Goal: Task Accomplishment & Management: Manage account settings

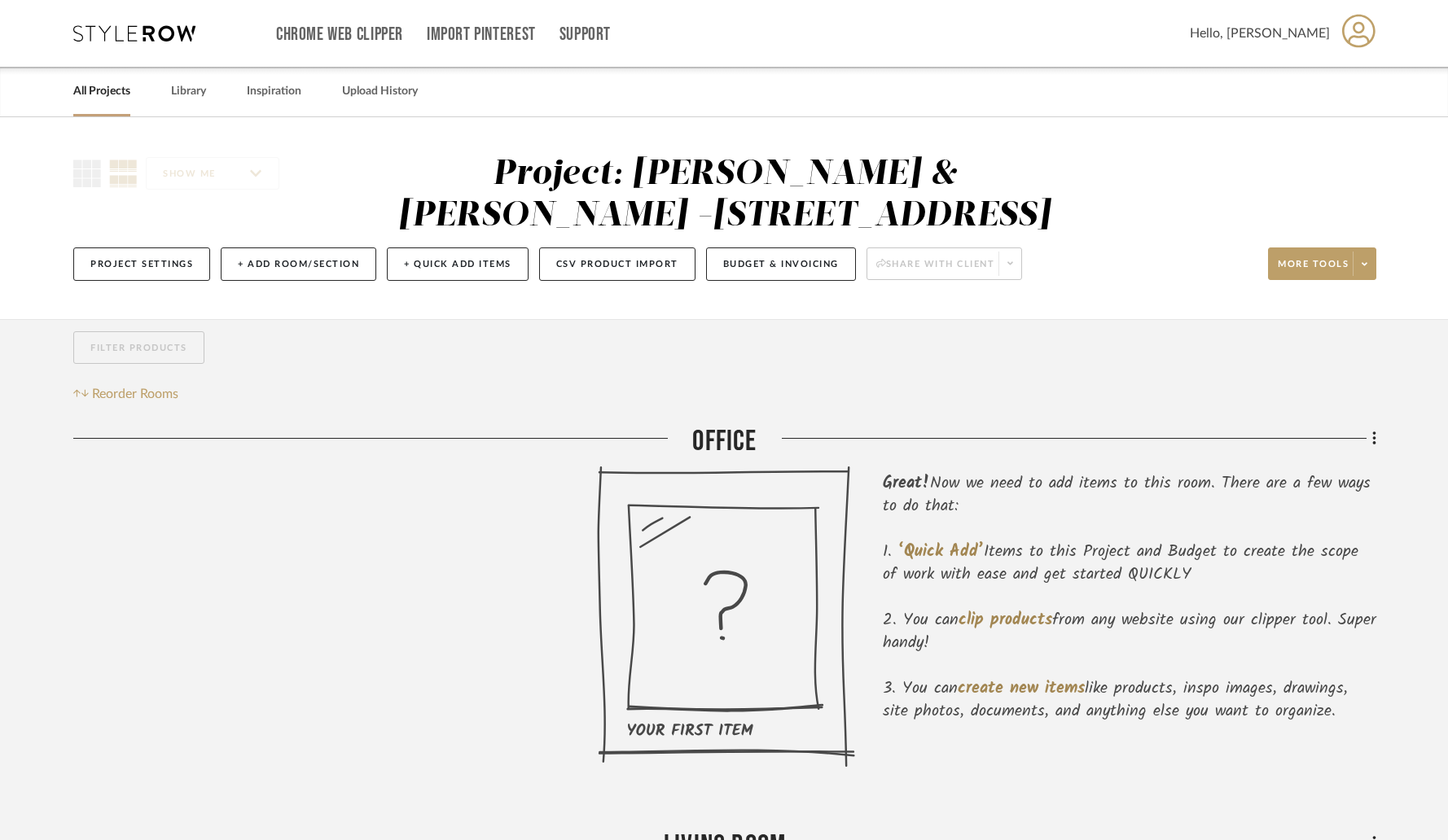
click at [86, 92] on link "All Projects" at bounding box center [101, 91] width 57 height 22
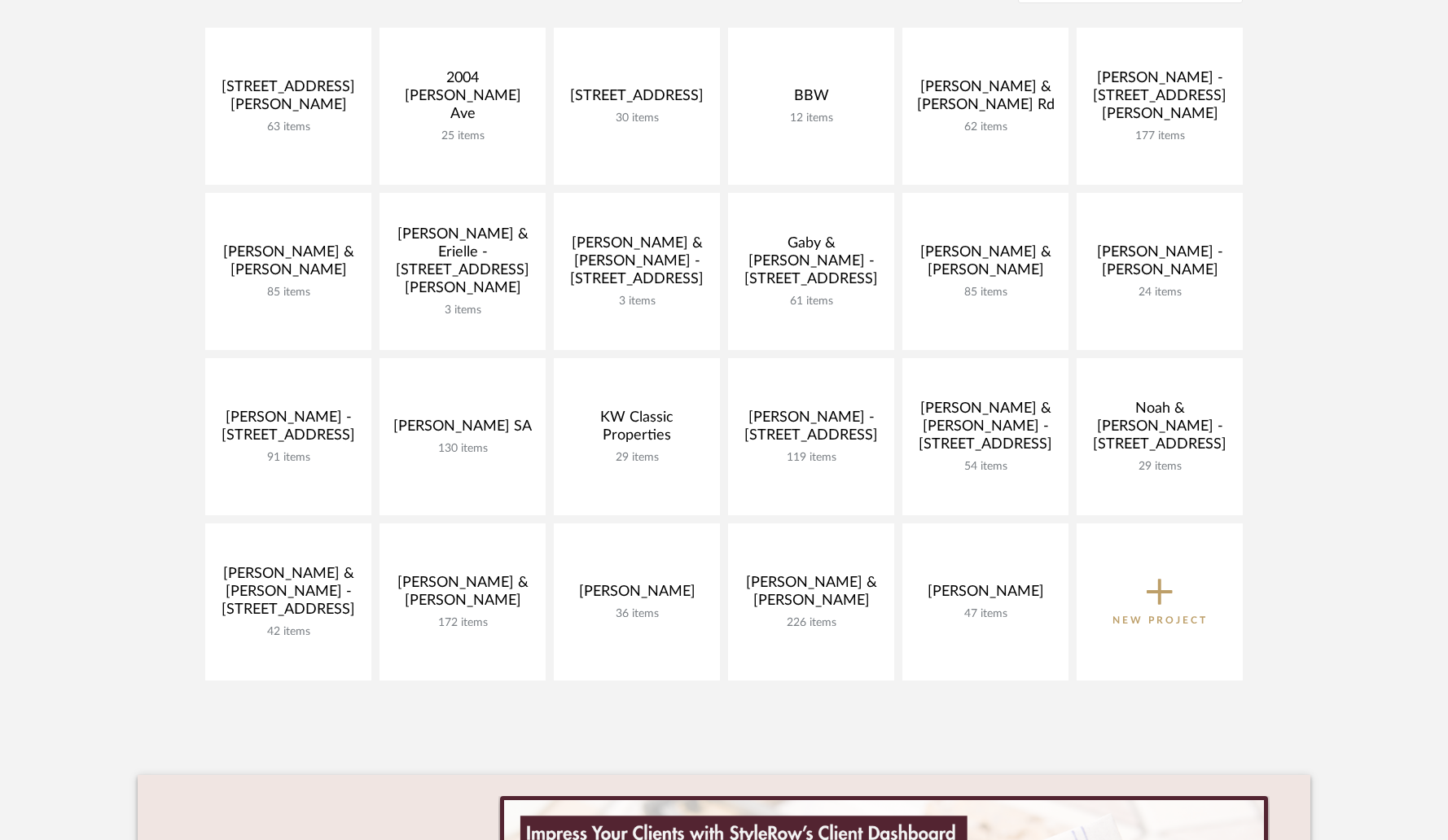
scroll to position [282, 0]
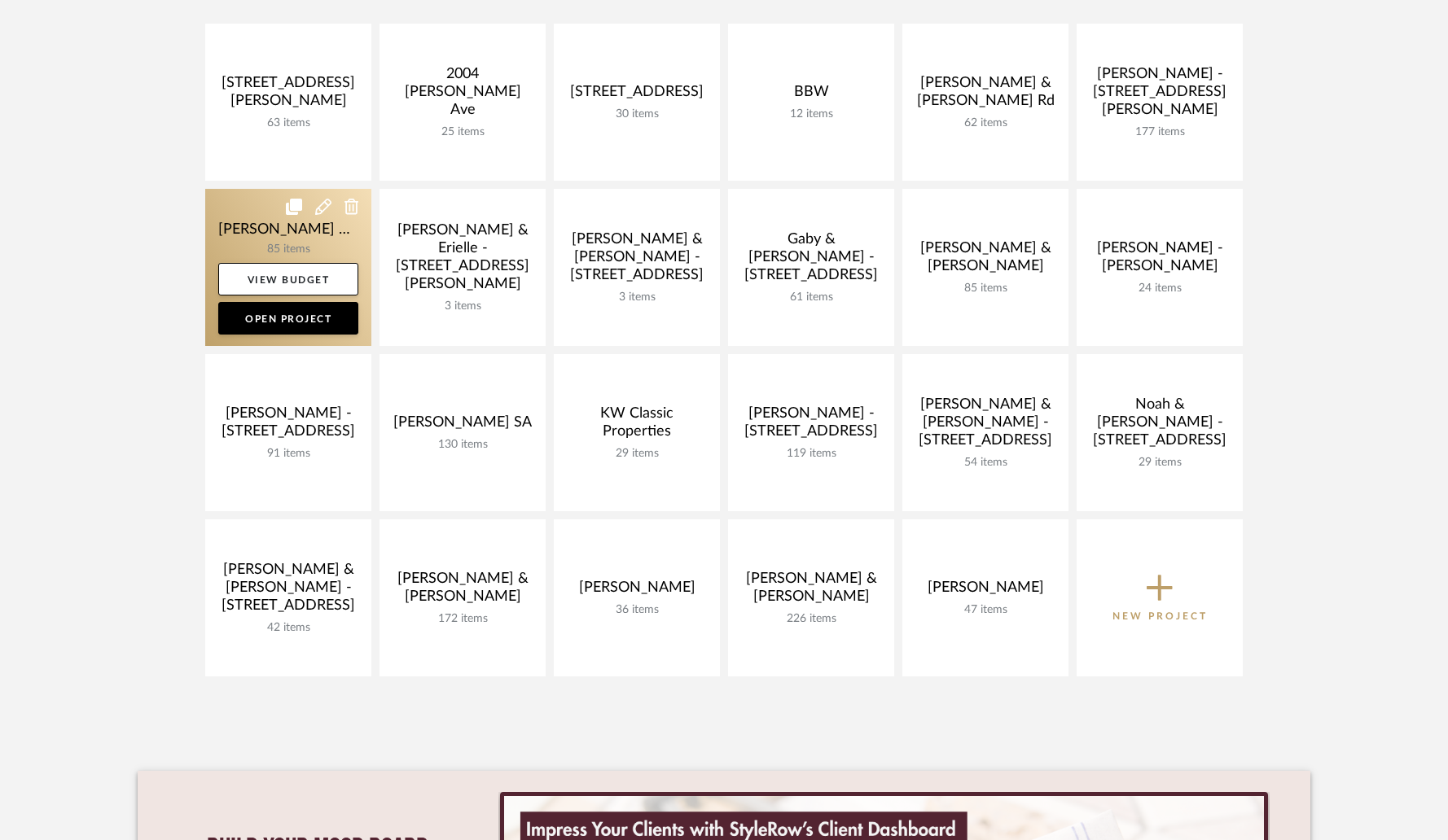
click at [321, 240] on link at bounding box center [288, 267] width 166 height 158
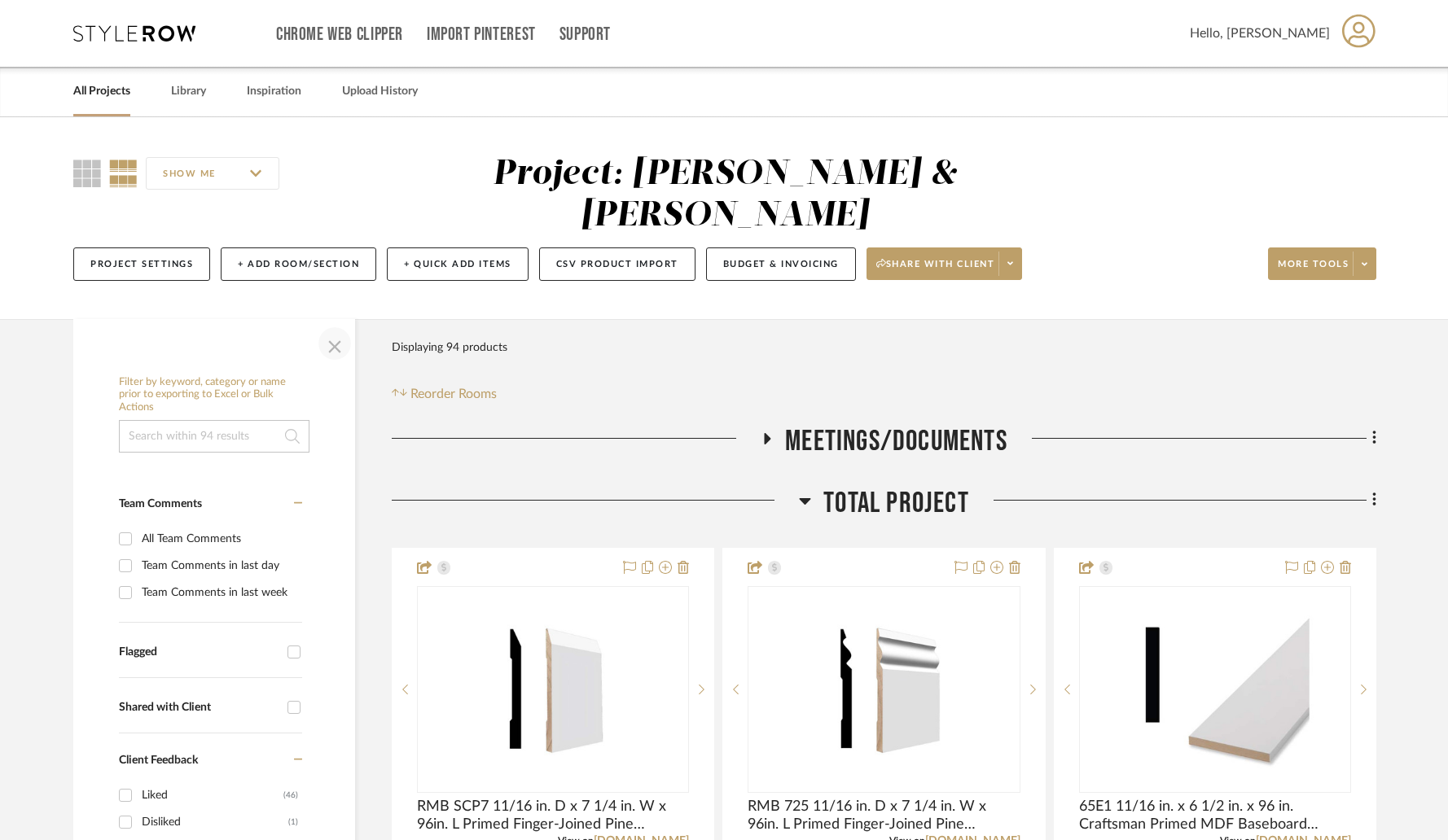
click at [338, 324] on span "button" at bounding box center [334, 343] width 39 height 39
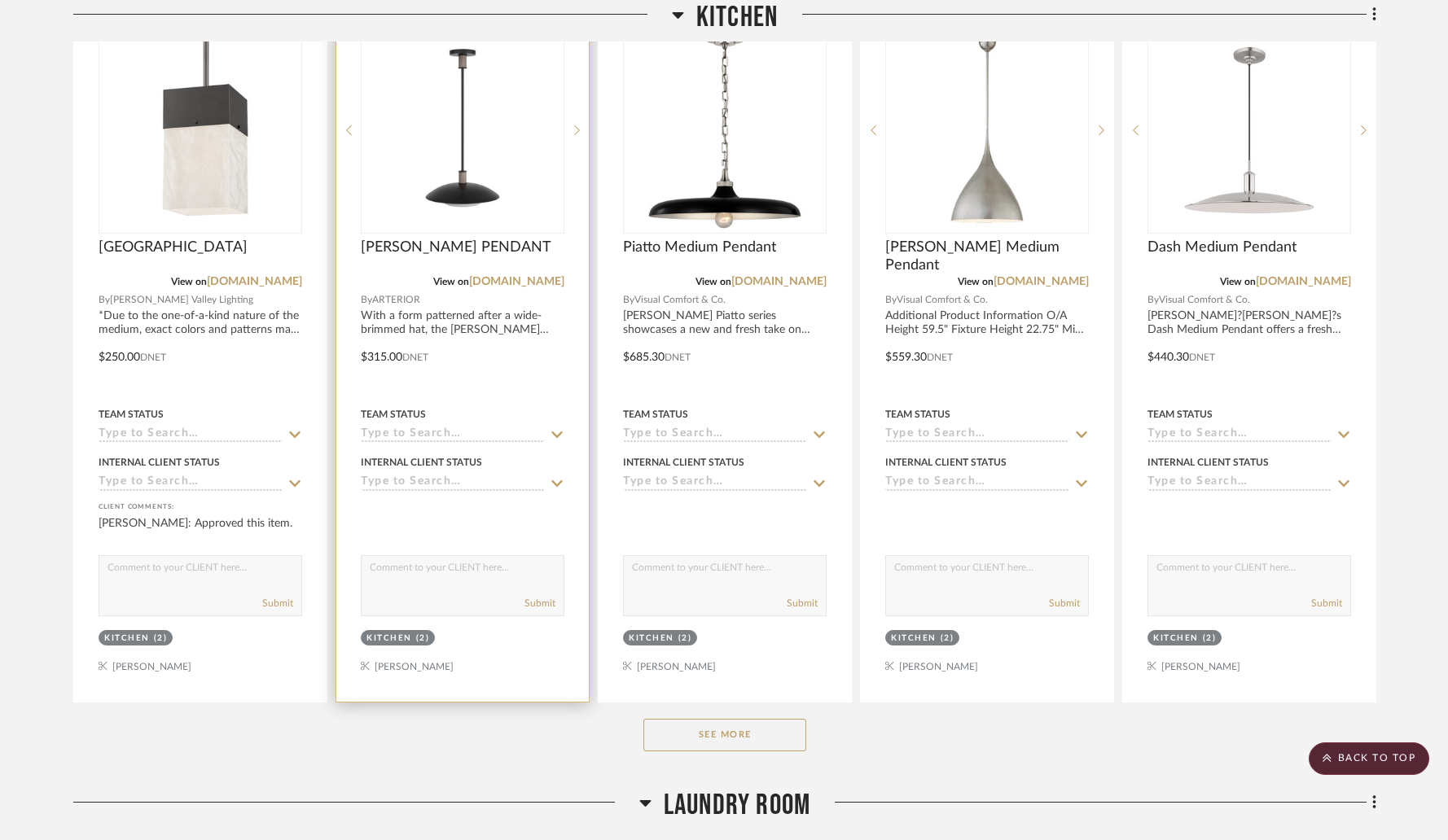
scroll to position [1695, 0]
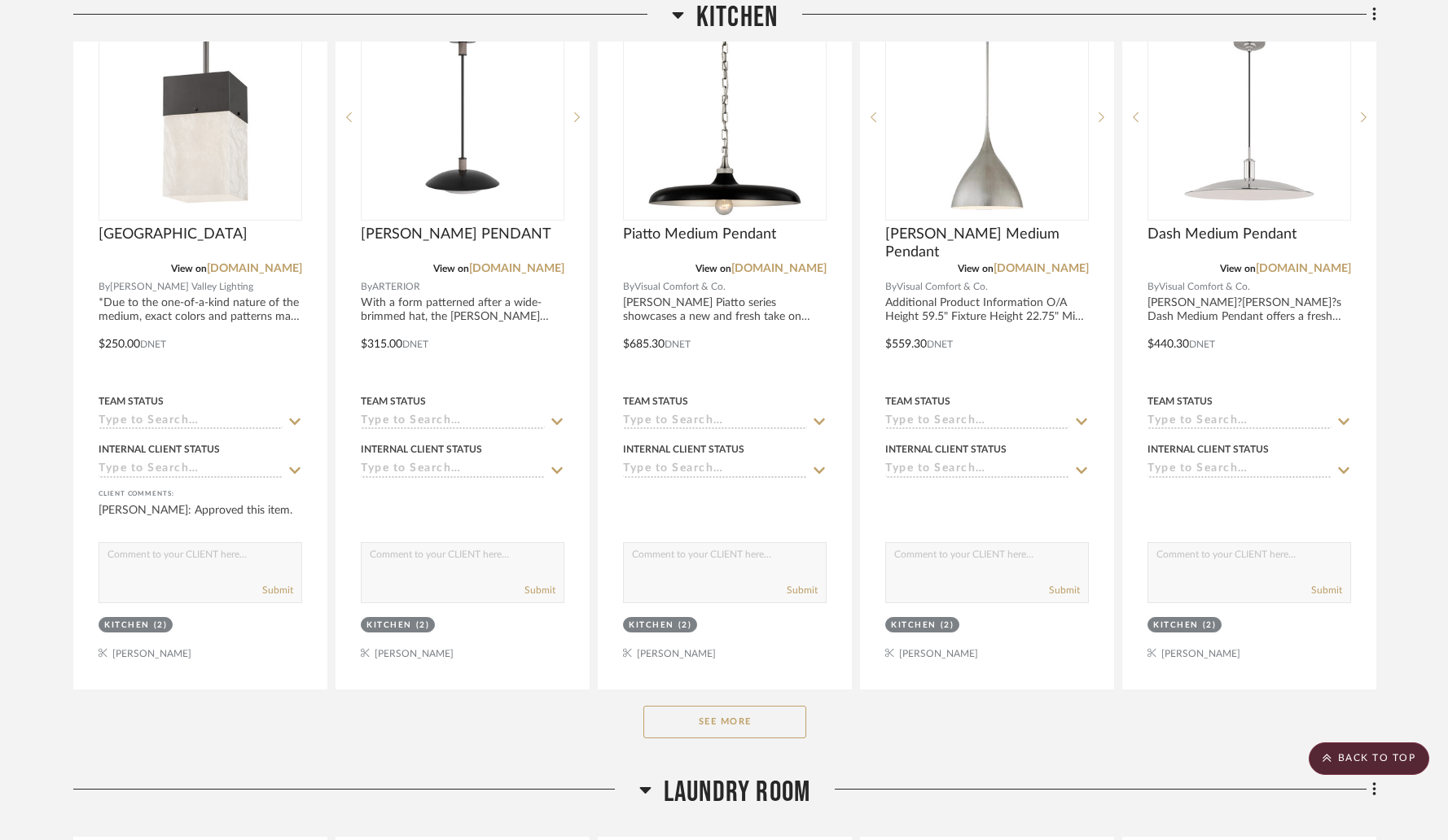
click at [711, 706] on button "See More" at bounding box center [725, 722] width 163 height 33
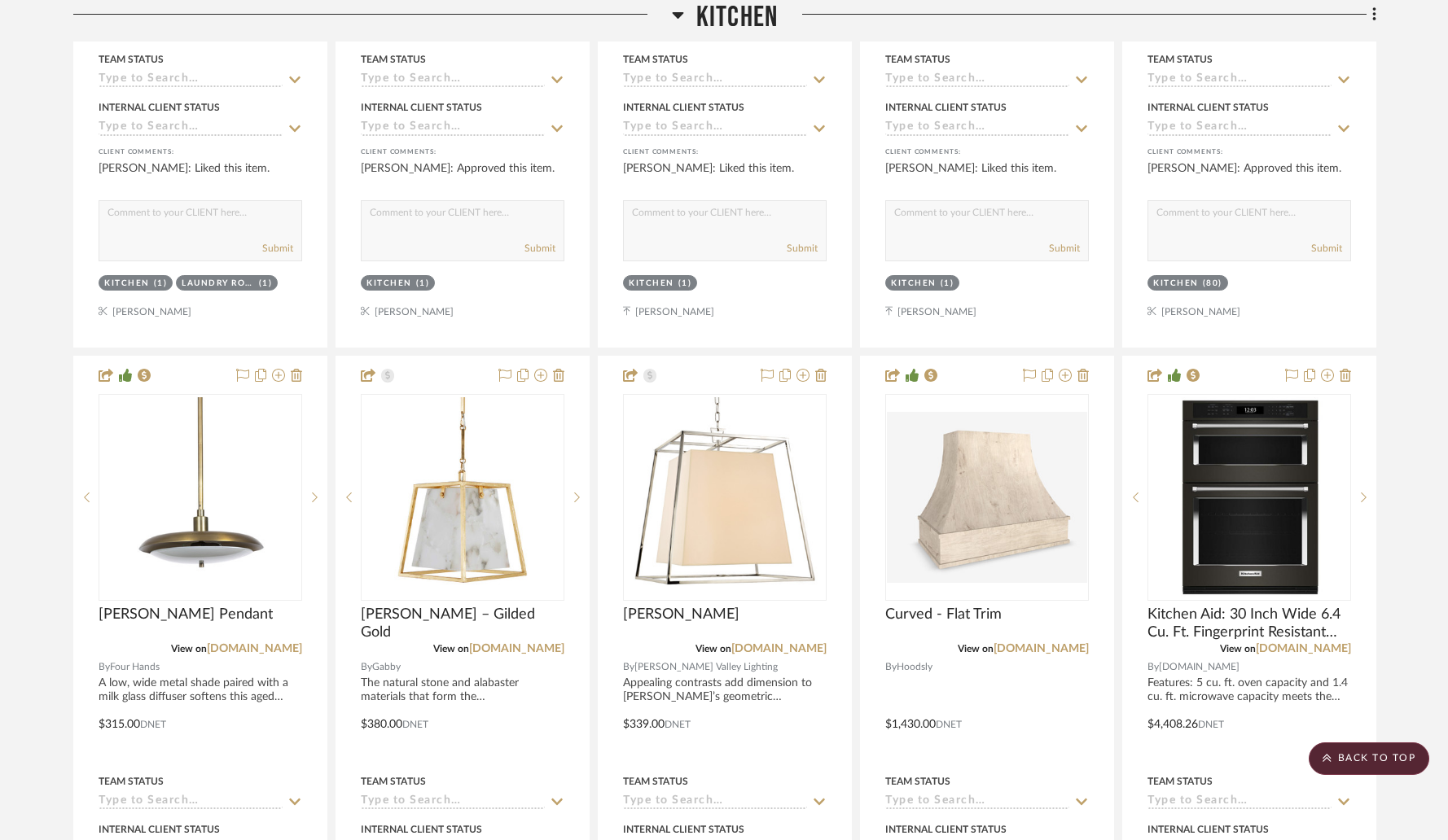
scroll to position [4213, 0]
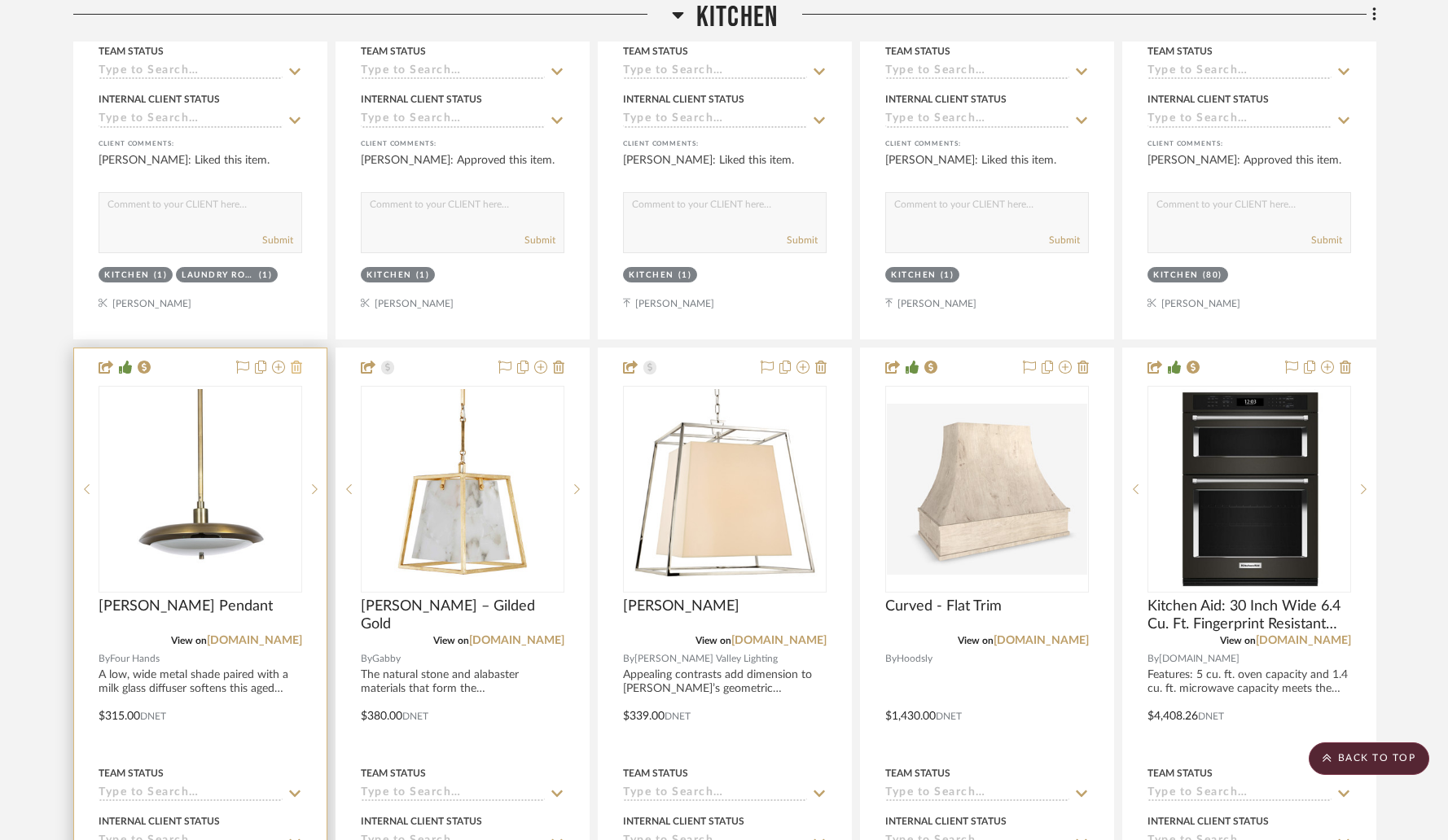
click at [297, 361] on icon at bounding box center [297, 366] width 12 height 13
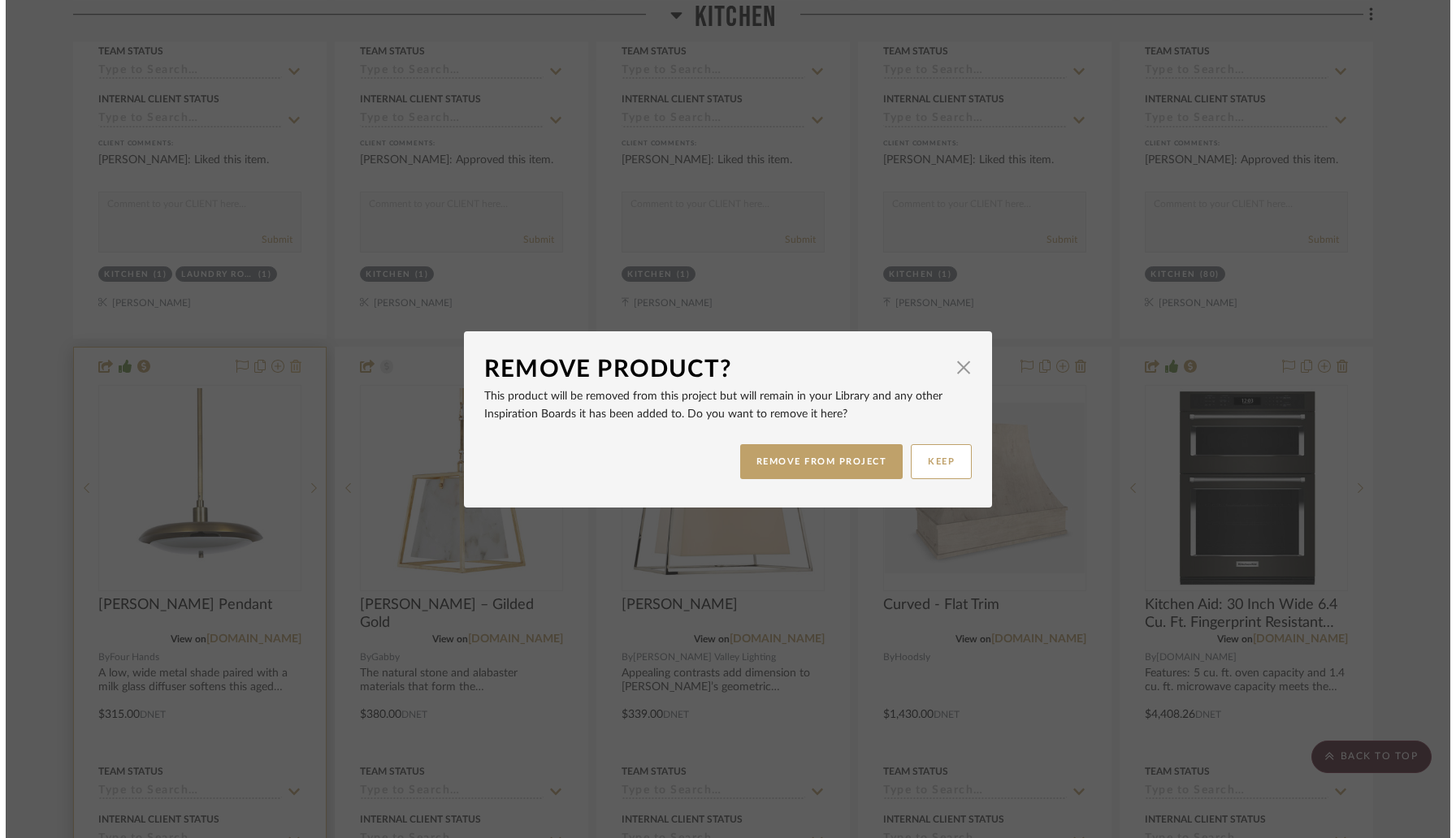
scroll to position [0, 0]
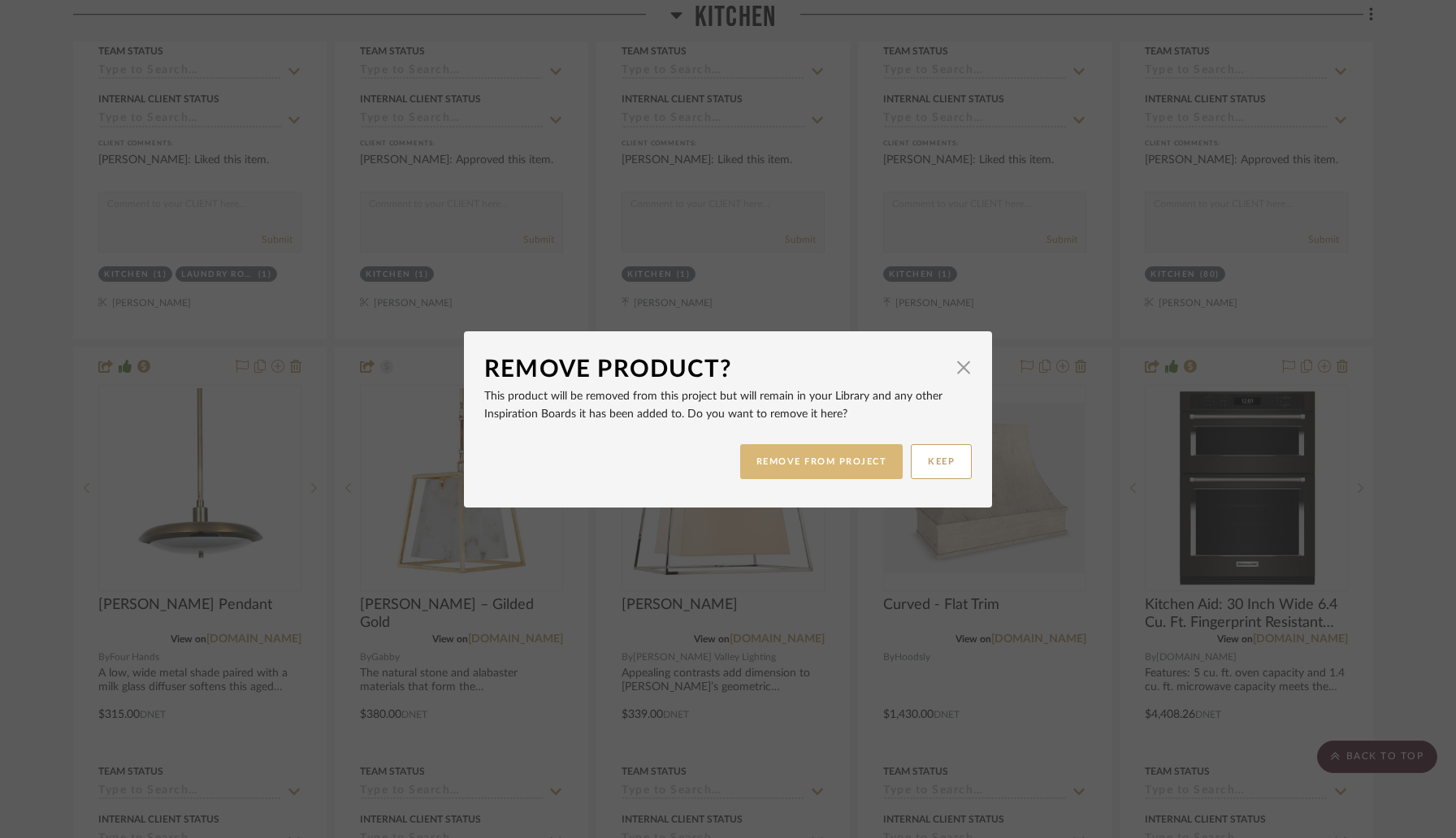
click at [771, 470] on button "REMOVE FROM PROJECT" at bounding box center [822, 462] width 163 height 35
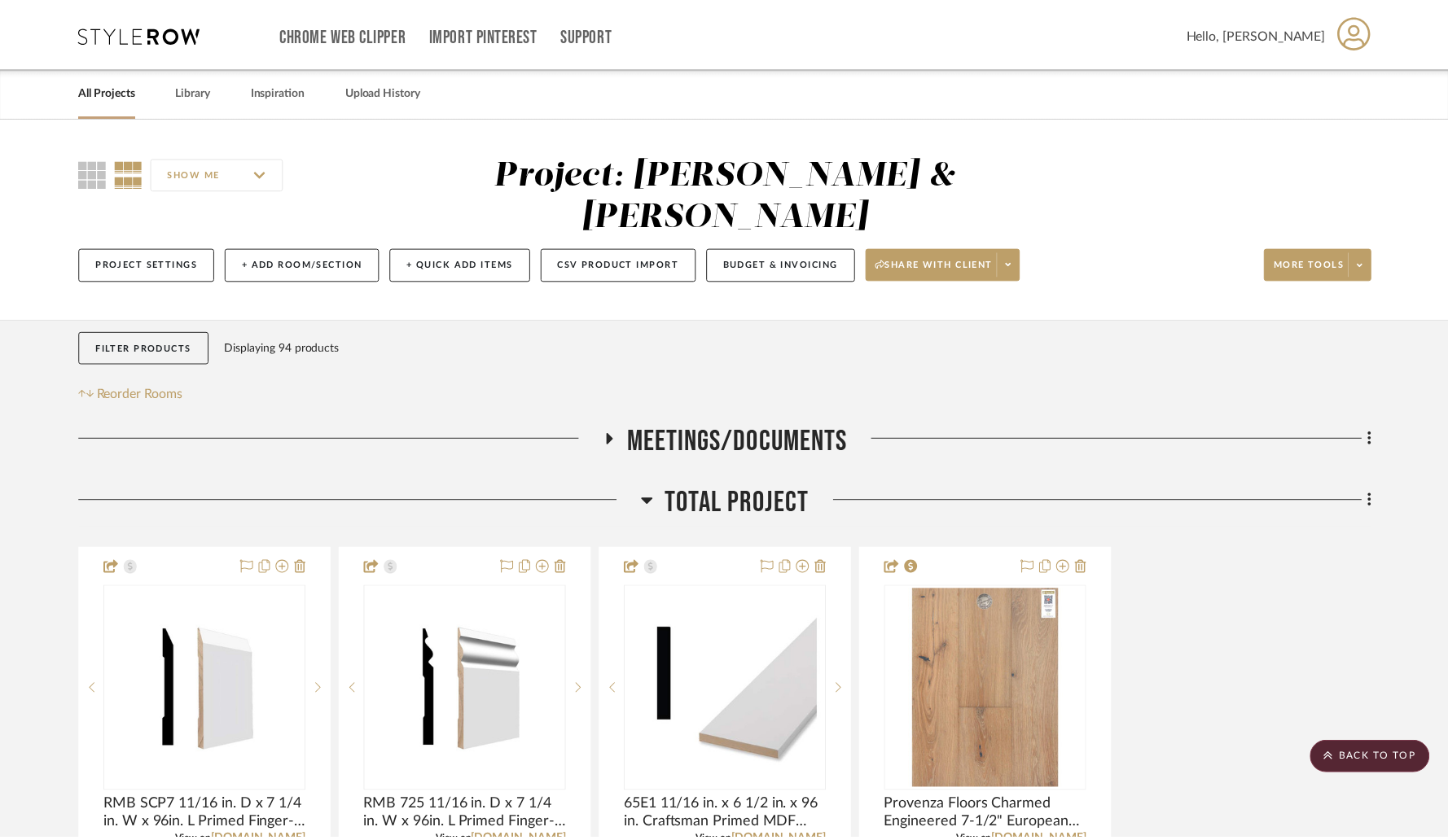
scroll to position [4213, 0]
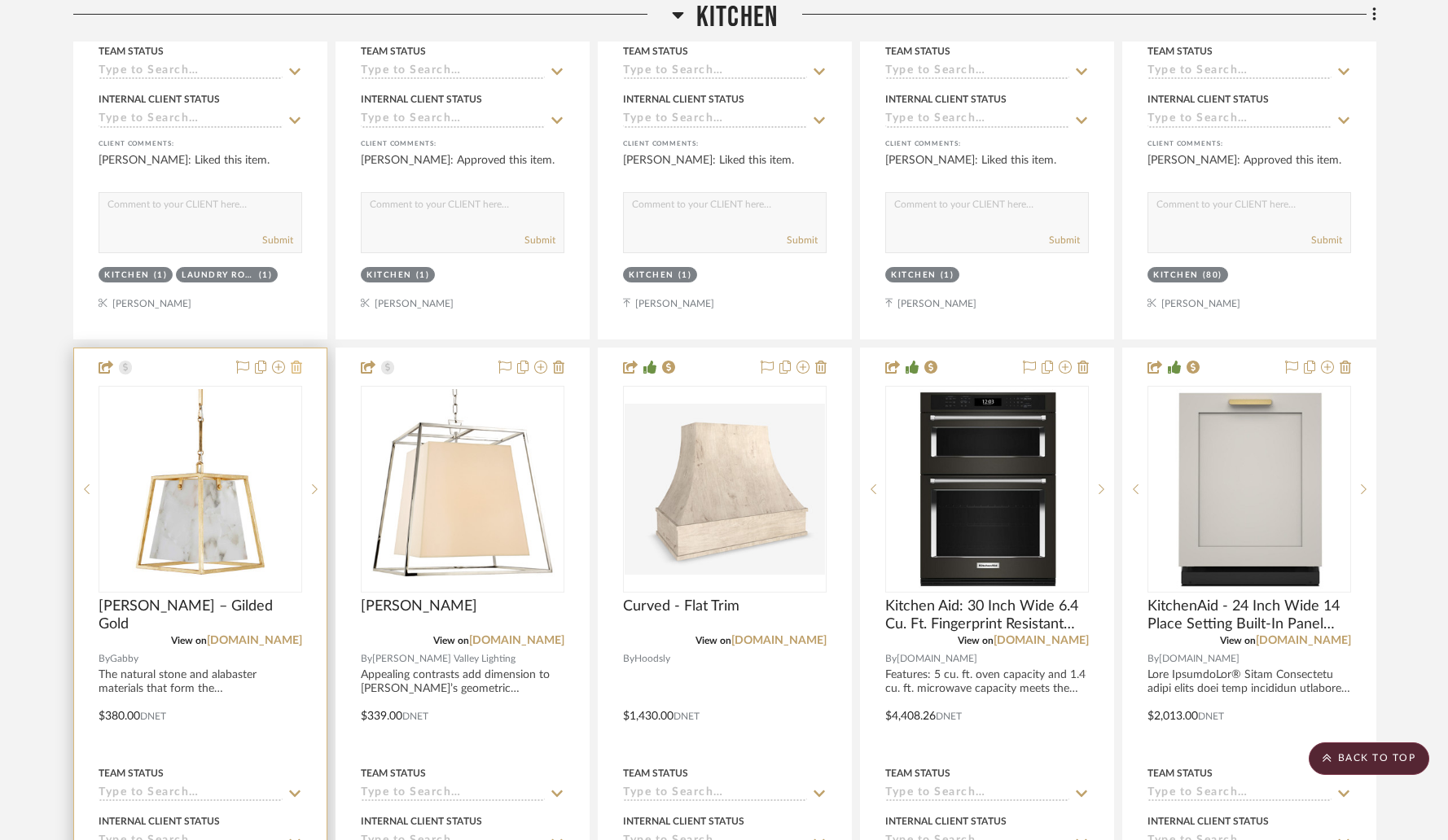
click at [298, 361] on icon at bounding box center [297, 366] width 12 height 13
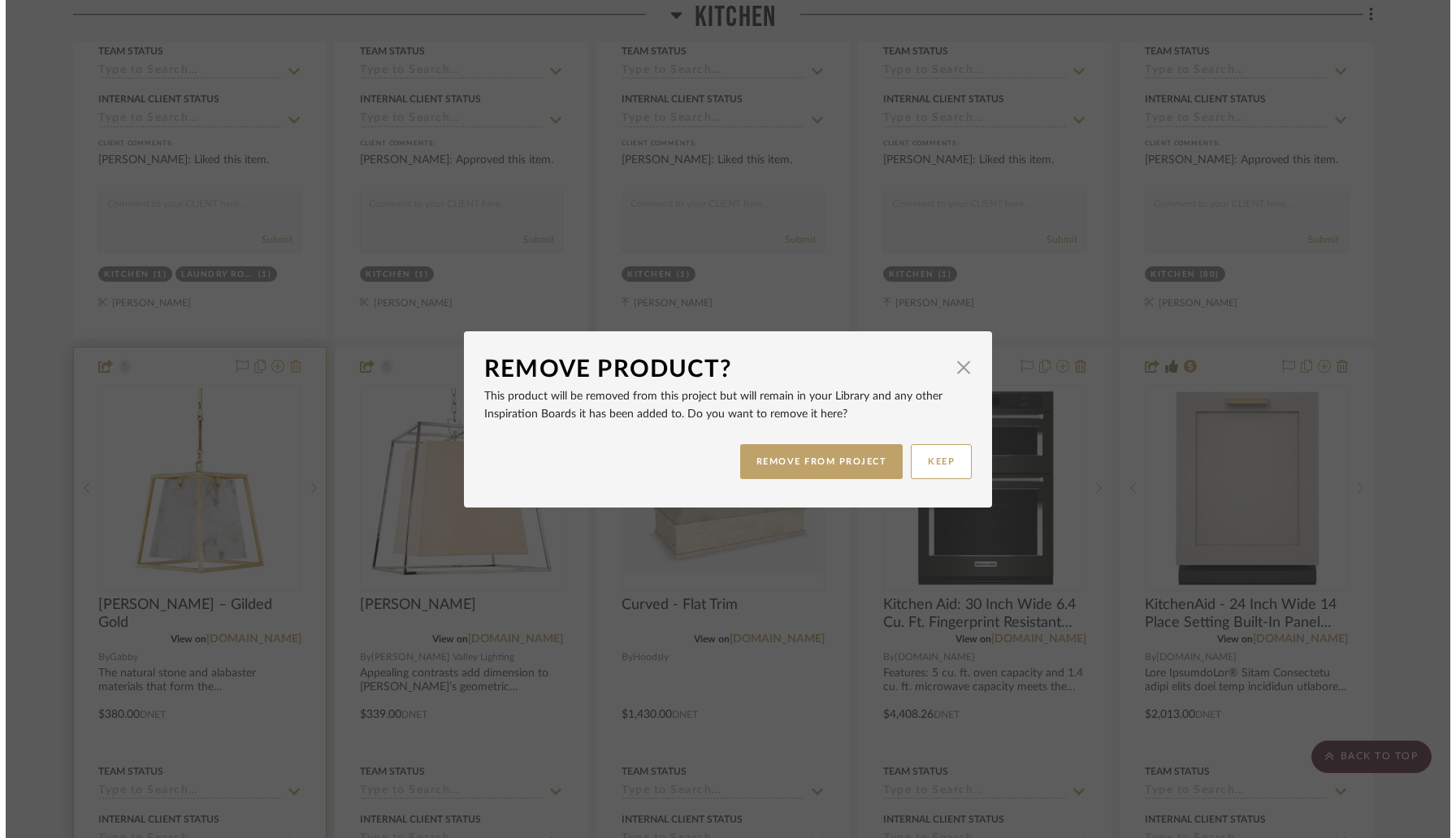
scroll to position [0, 0]
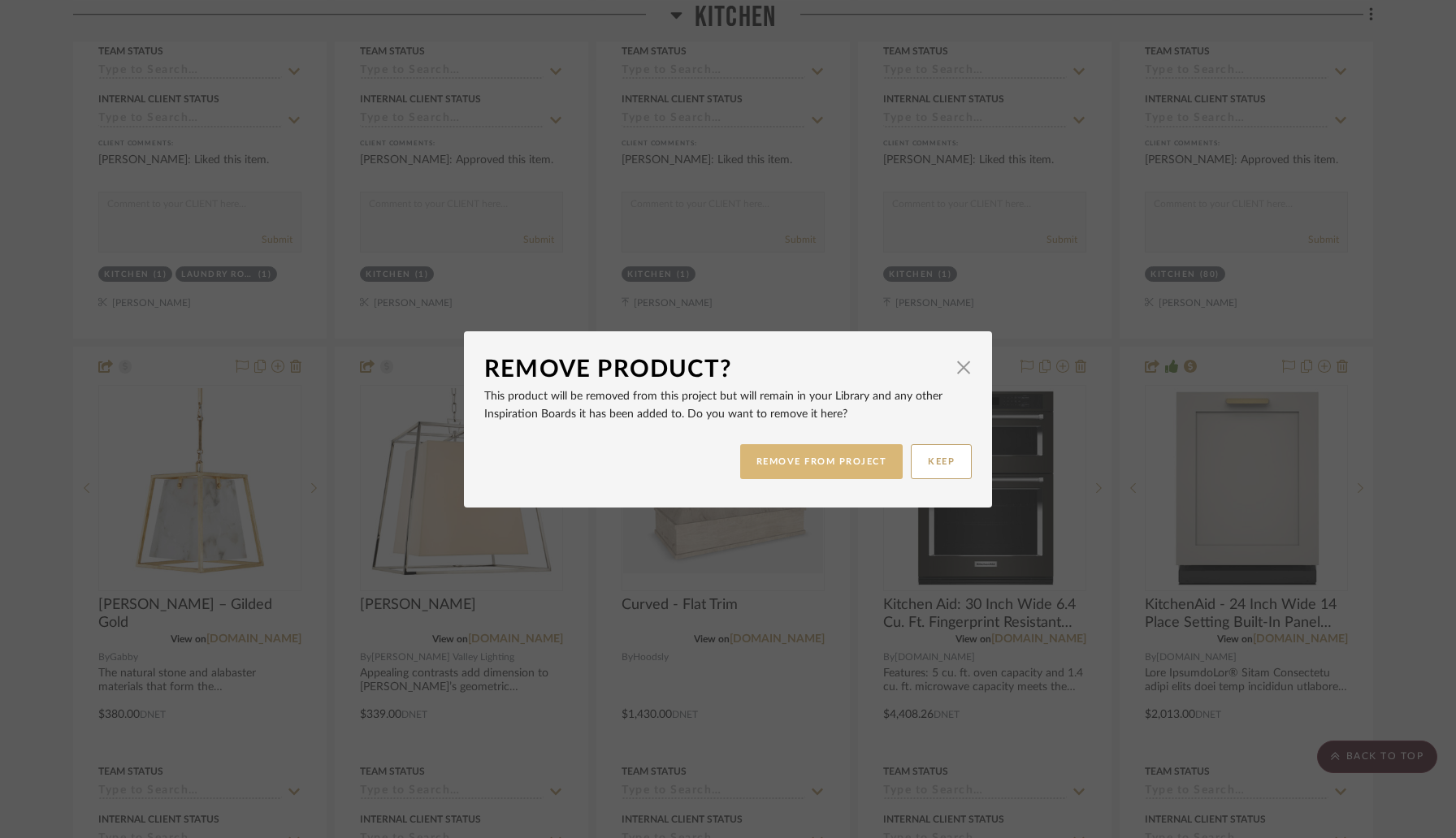
click at [777, 459] on button "REMOVE FROM PROJECT" at bounding box center [822, 462] width 163 height 35
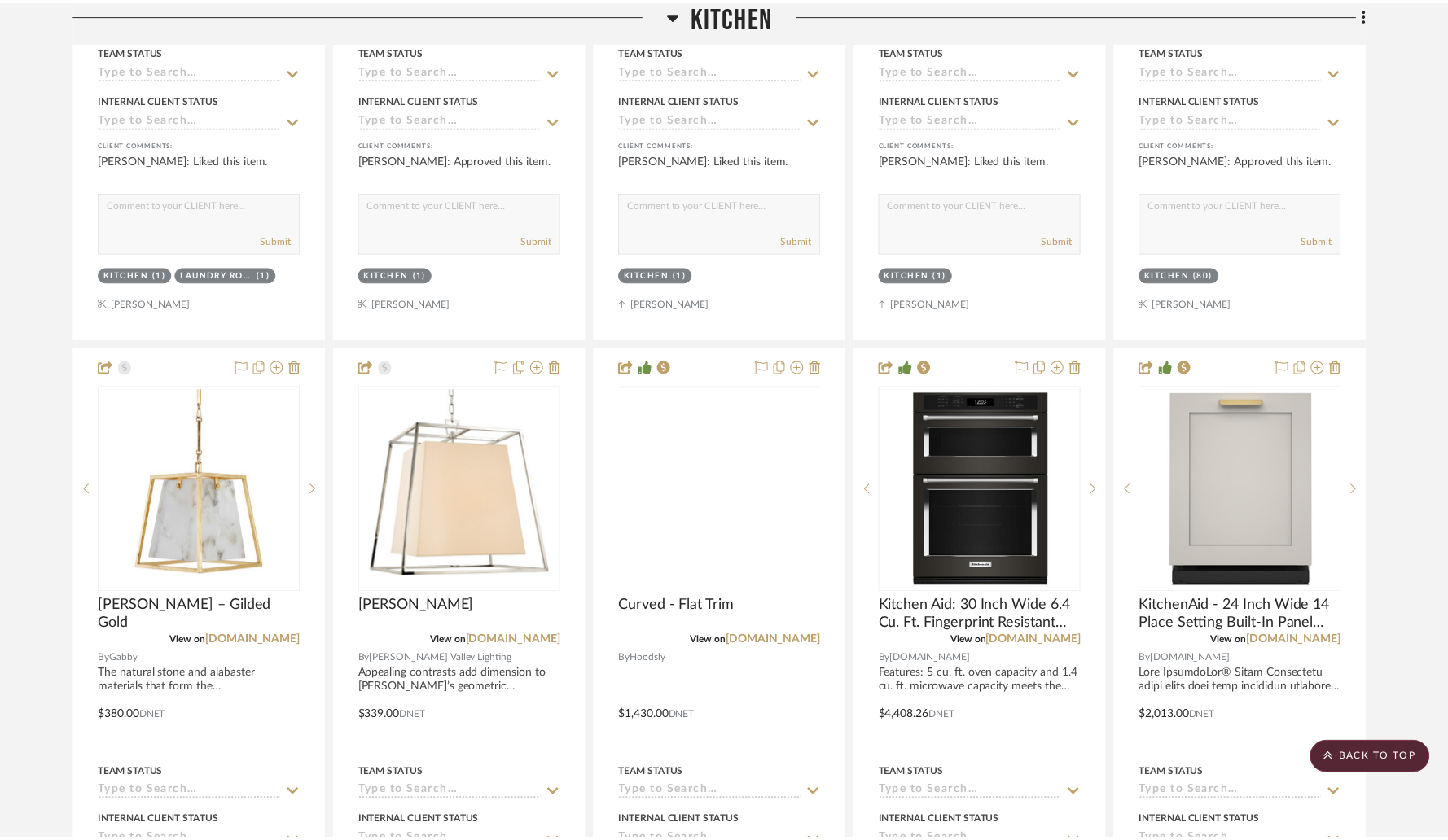
scroll to position [4213, 0]
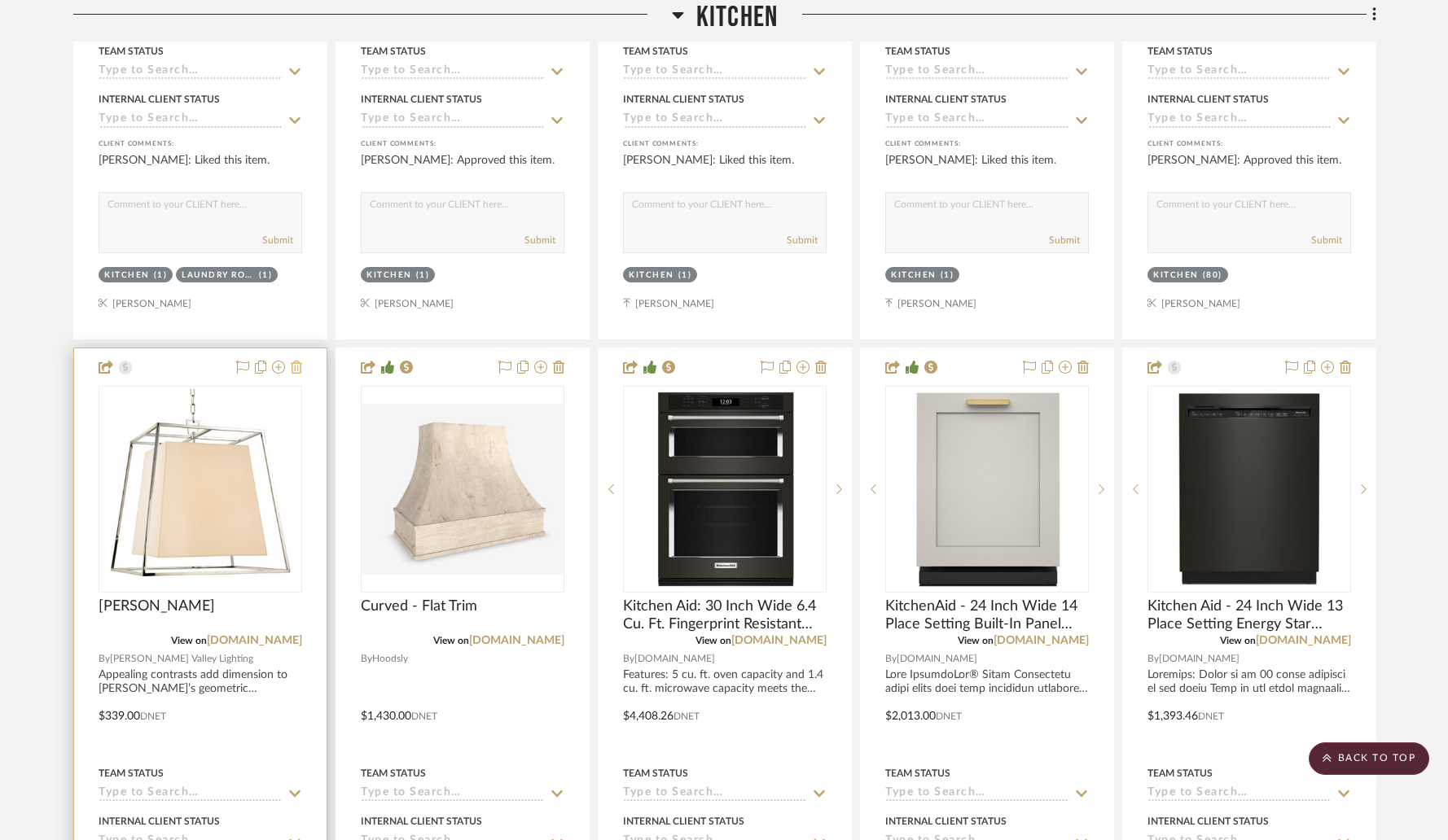
click at [298, 361] on icon at bounding box center [297, 366] width 12 height 13
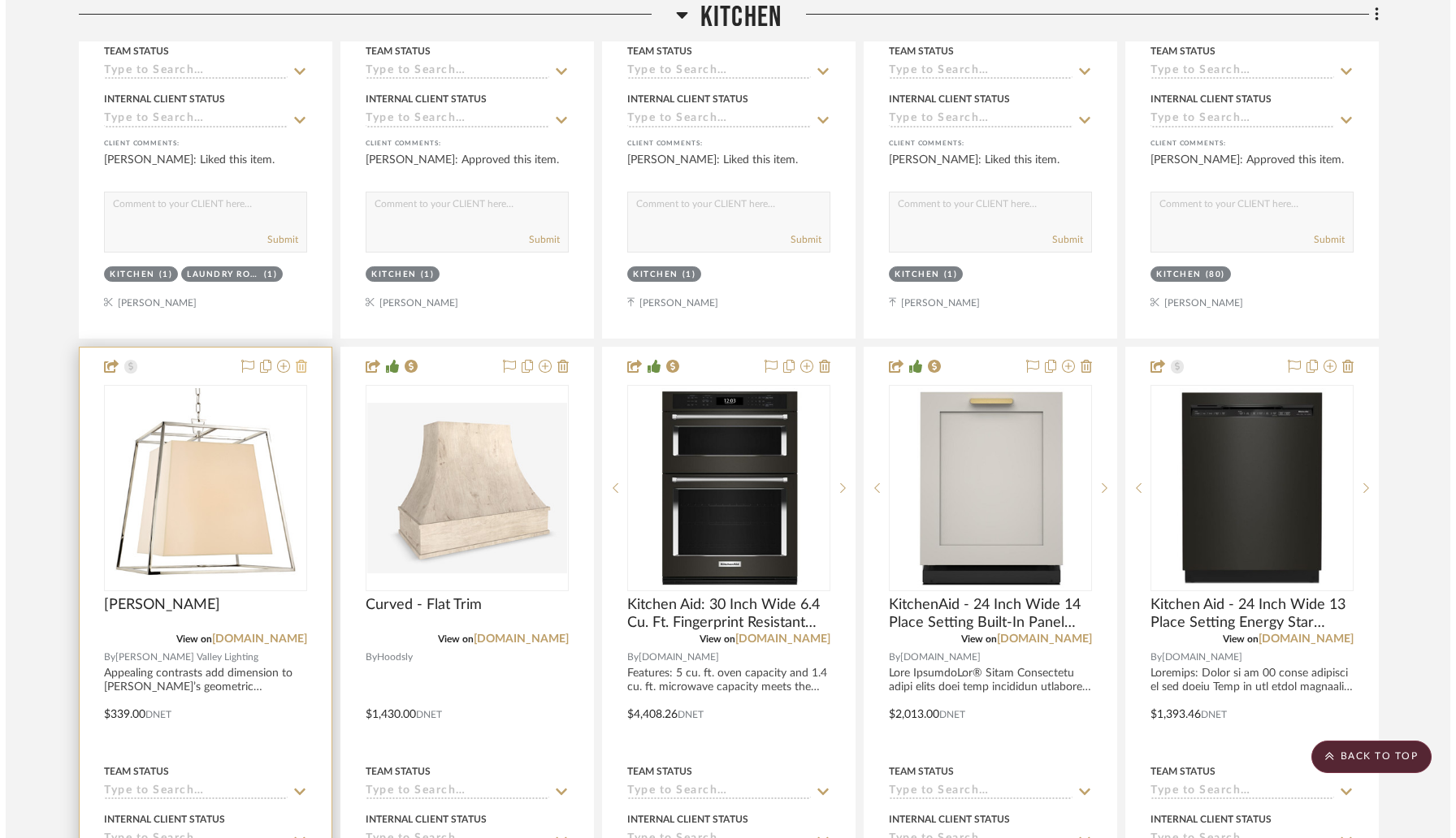
scroll to position [0, 0]
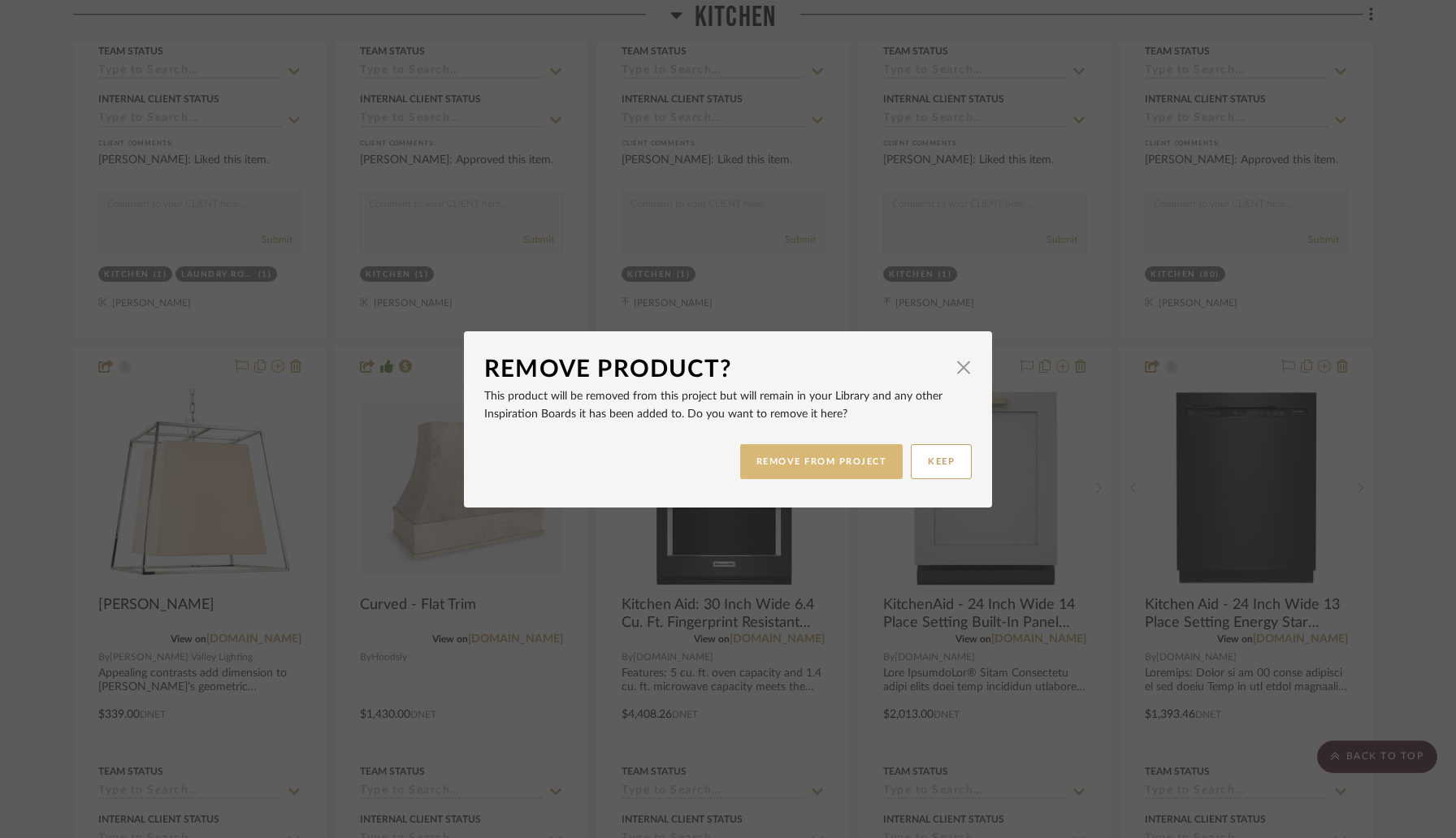
click at [752, 467] on button "REMOVE FROM PROJECT" at bounding box center [822, 462] width 163 height 35
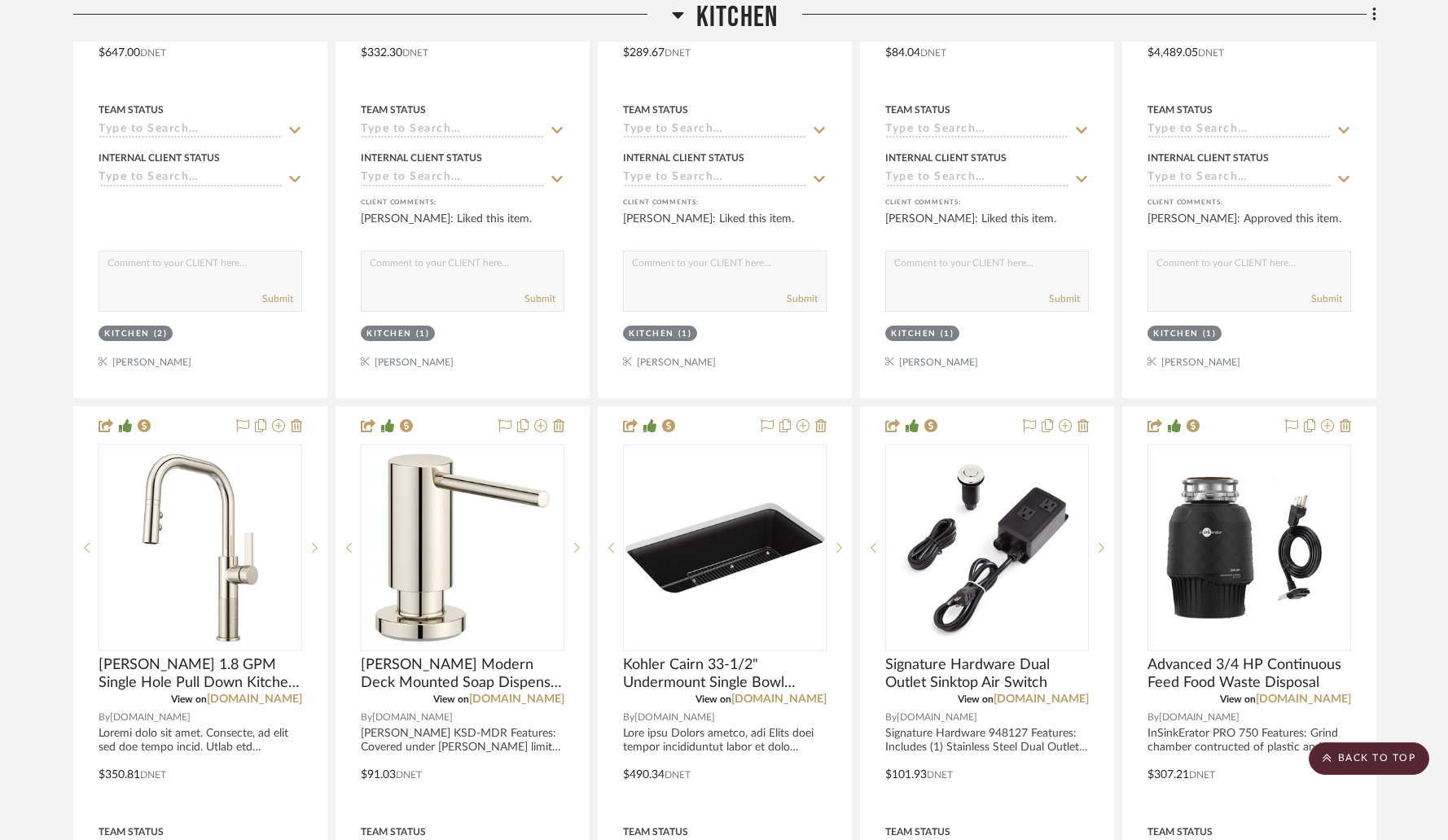
scroll to position [2703, 0]
